Goal: Task Accomplishment & Management: Complete application form

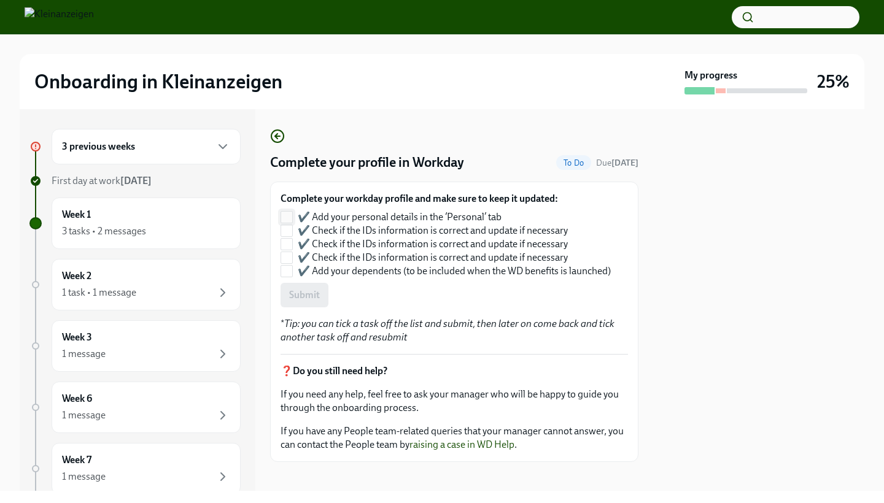
click at [290, 219] on input "✔️ Add your personal details in the ‘Personal’ tab" at bounding box center [286, 217] width 11 height 11
checkbox input "true"
click at [290, 232] on input "✔️ Check if the IDs information is correct and update if necessary" at bounding box center [286, 230] width 11 height 11
checkbox input "true"
click at [290, 245] on input "✔️ Check if the IDs information is correct and update if necessary" at bounding box center [286, 244] width 11 height 11
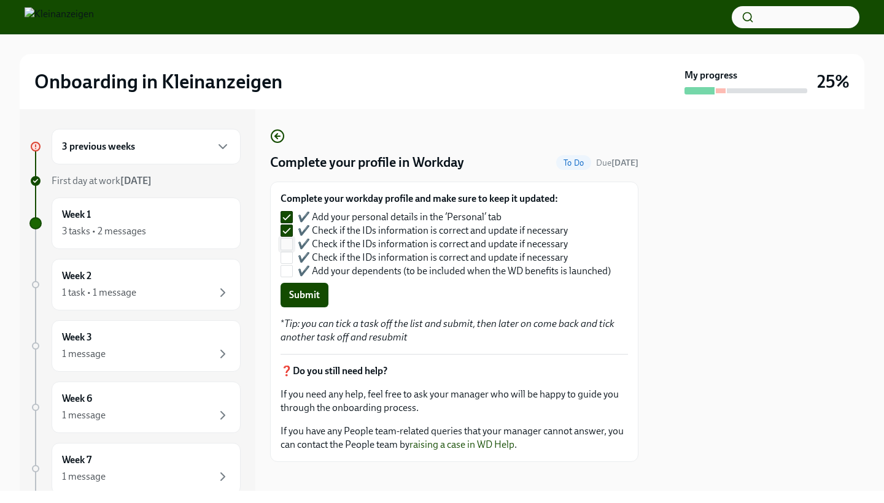
checkbox input "true"
click at [289, 260] on input "✔️ Check if the IDs information is correct and update if necessary" at bounding box center [286, 257] width 11 height 11
checkbox input "true"
click at [288, 274] on input "✔️ Add your dependents (to be included when the WD benefits is launched)" at bounding box center [286, 271] width 11 height 11
checkbox input "true"
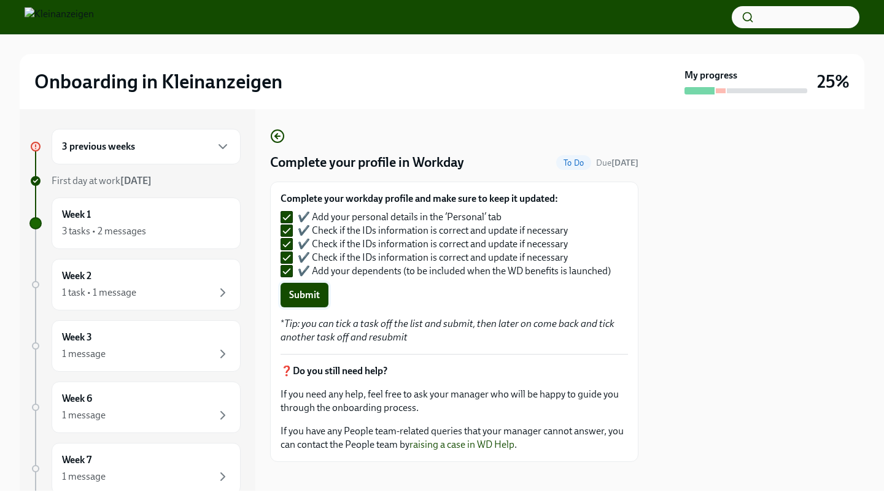
click at [306, 289] on span "Submit" at bounding box center [304, 295] width 31 height 12
checkbox input "false"
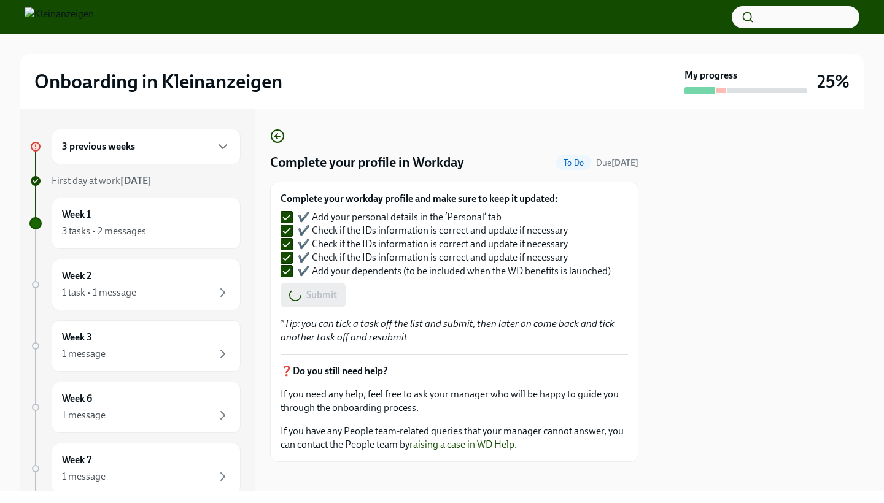
checkbox input "false"
checkbox input "true"
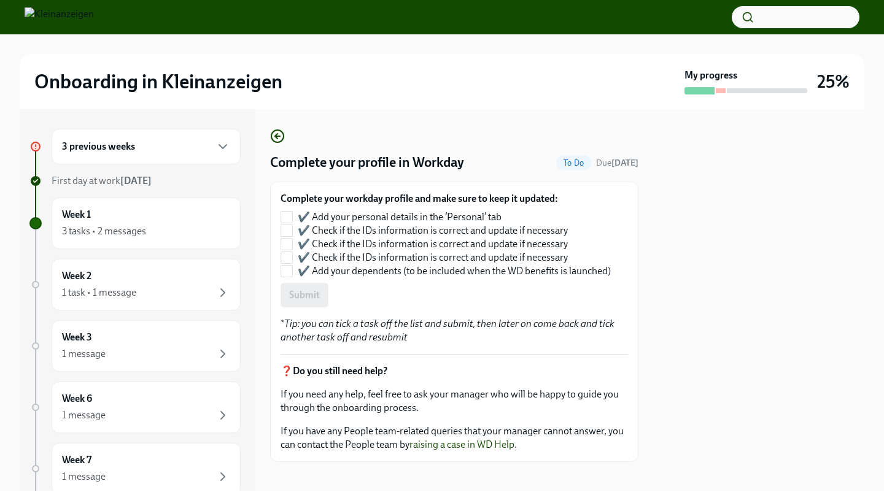
checkbox input "true"
